Goal: Task Accomplishment & Management: Use online tool/utility

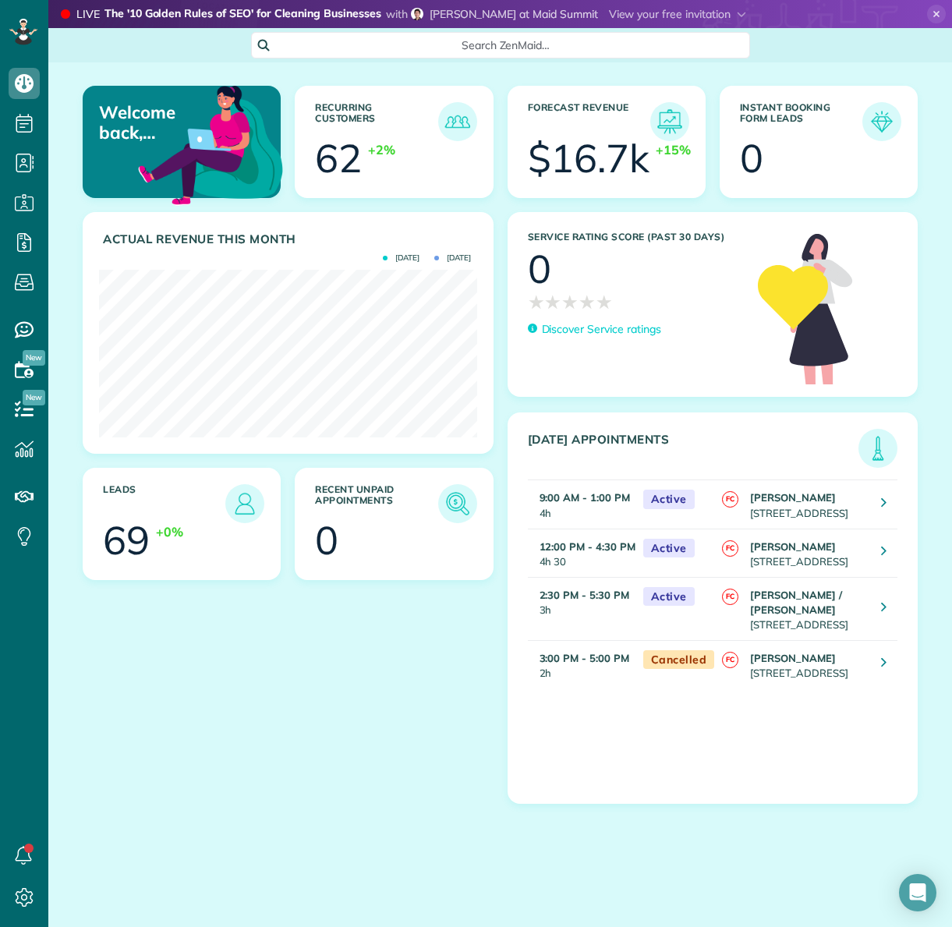
scroll to position [168, 377]
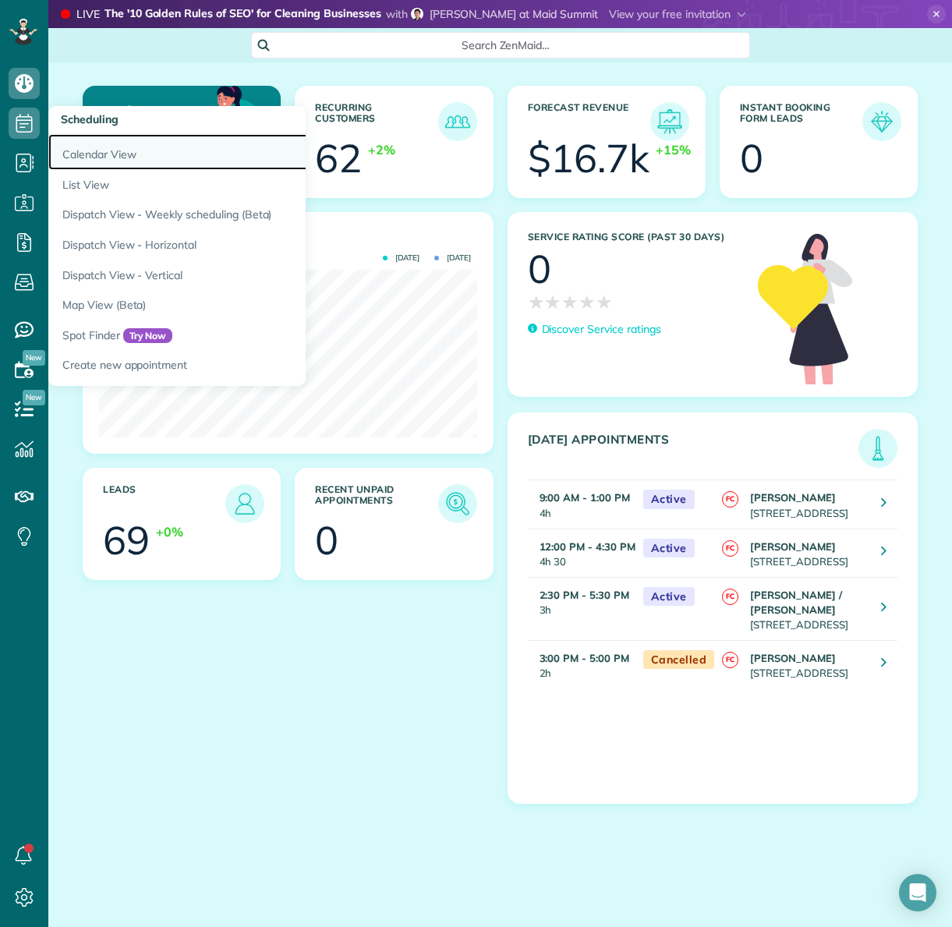
click at [87, 157] on link "Calendar View" at bounding box center [243, 152] width 390 height 36
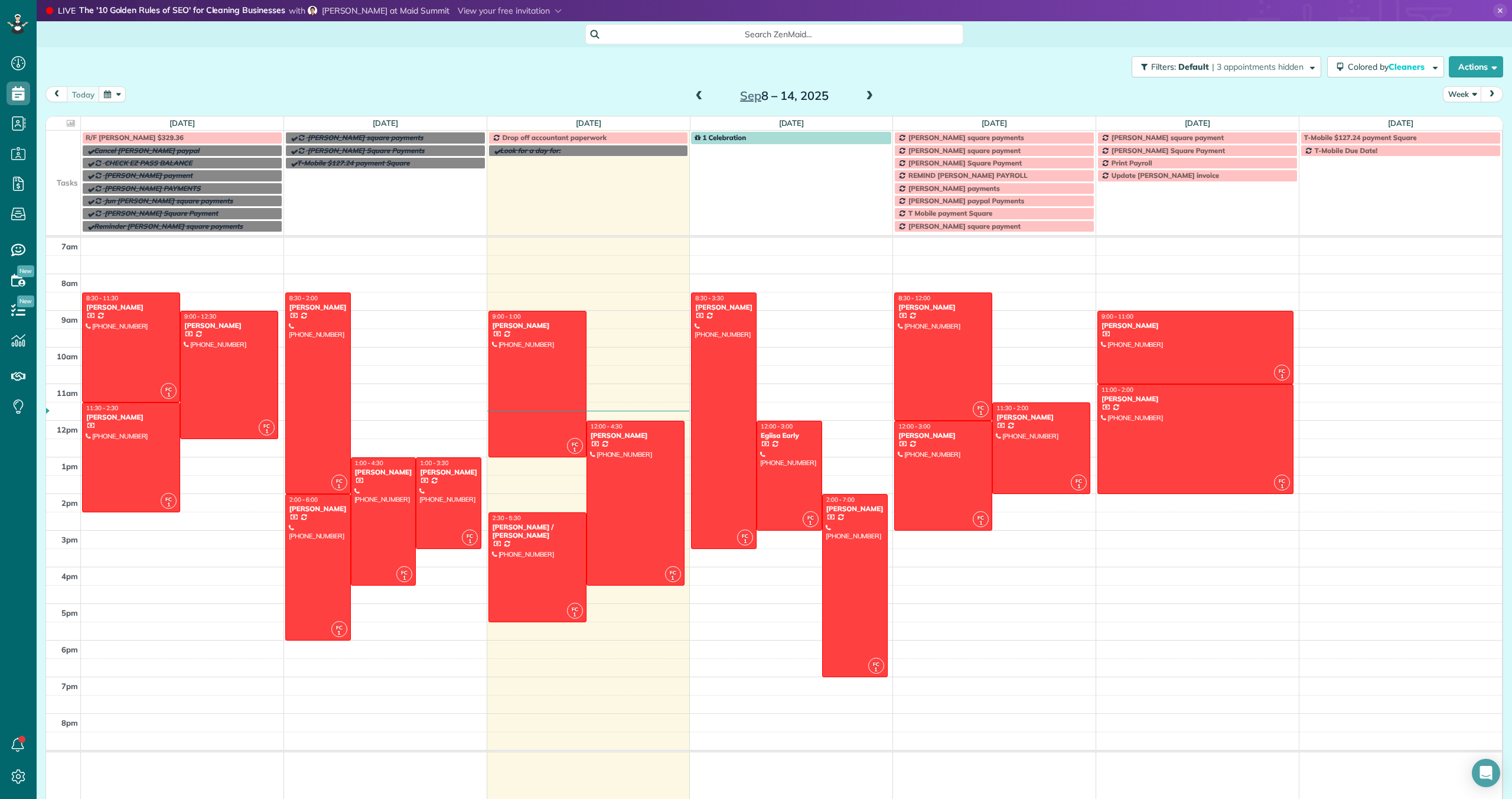
scroll to position [799, 36]
click at [640, 486] on div at bounding box center [636, 503] width 97 height 164
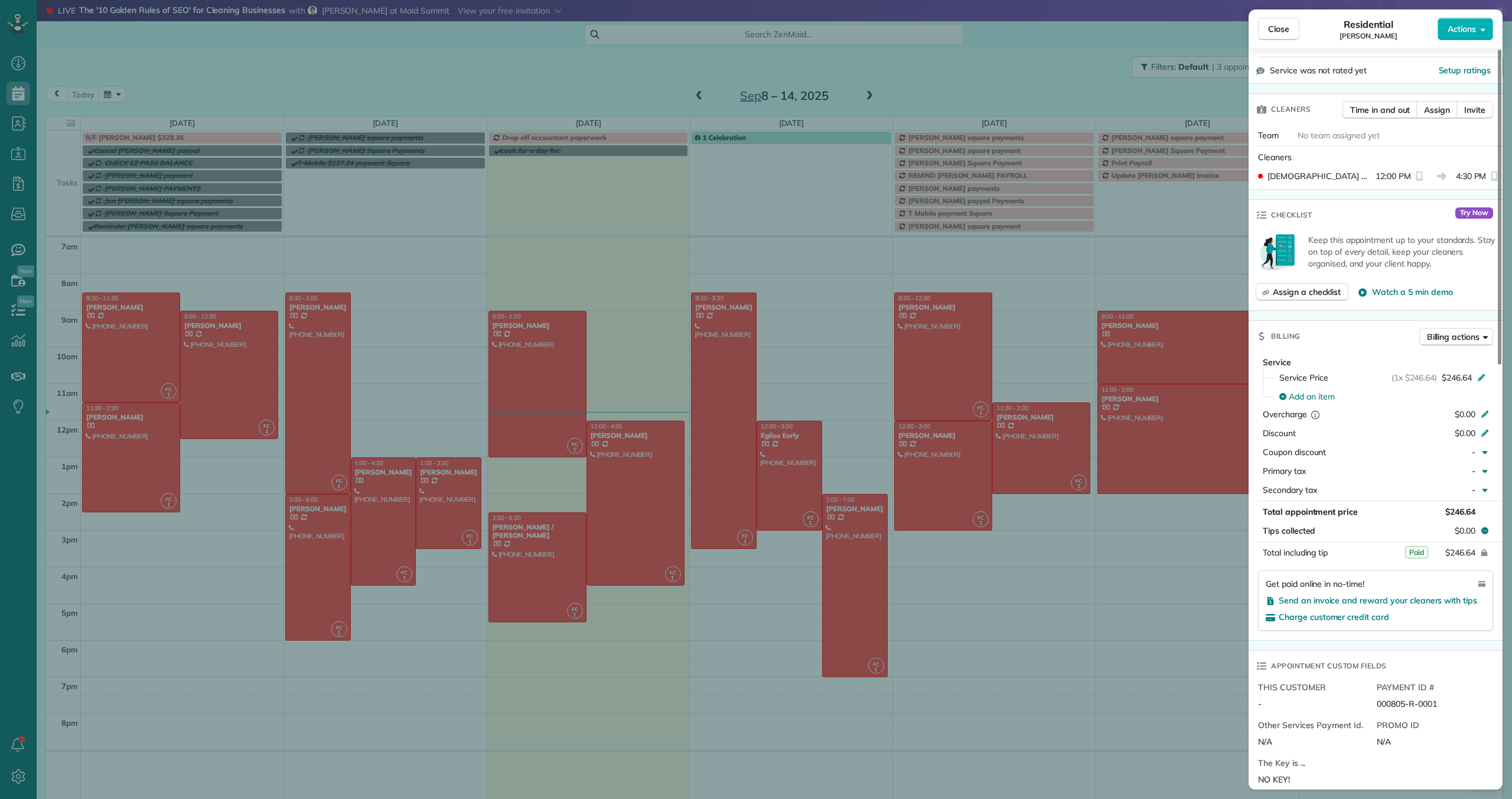
scroll to position [287, 0]
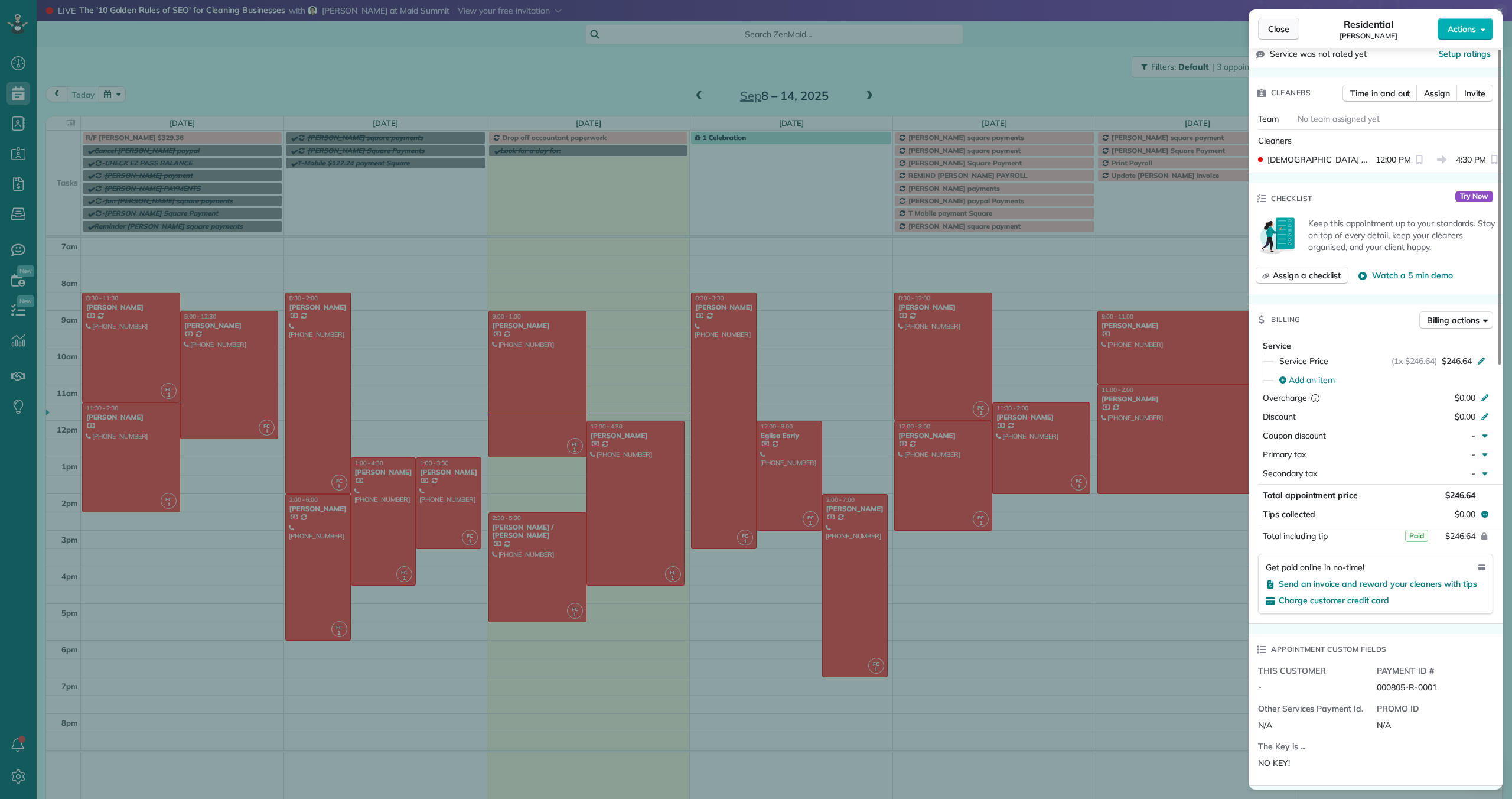
click at [721, 31] on span "Close" at bounding box center [1279, 29] width 21 height 12
